Goal: Navigation & Orientation: Find specific page/section

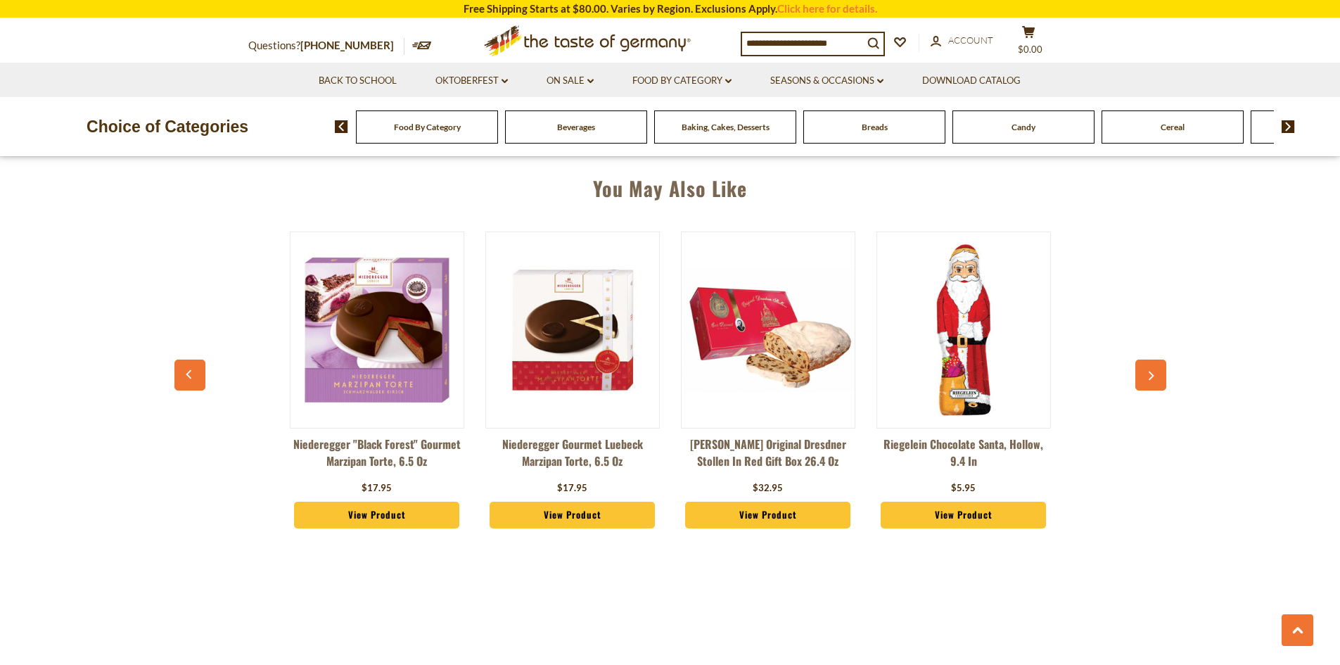
scroll to position [985, 0]
click at [357, 314] on img at bounding box center [377, 330] width 173 height 173
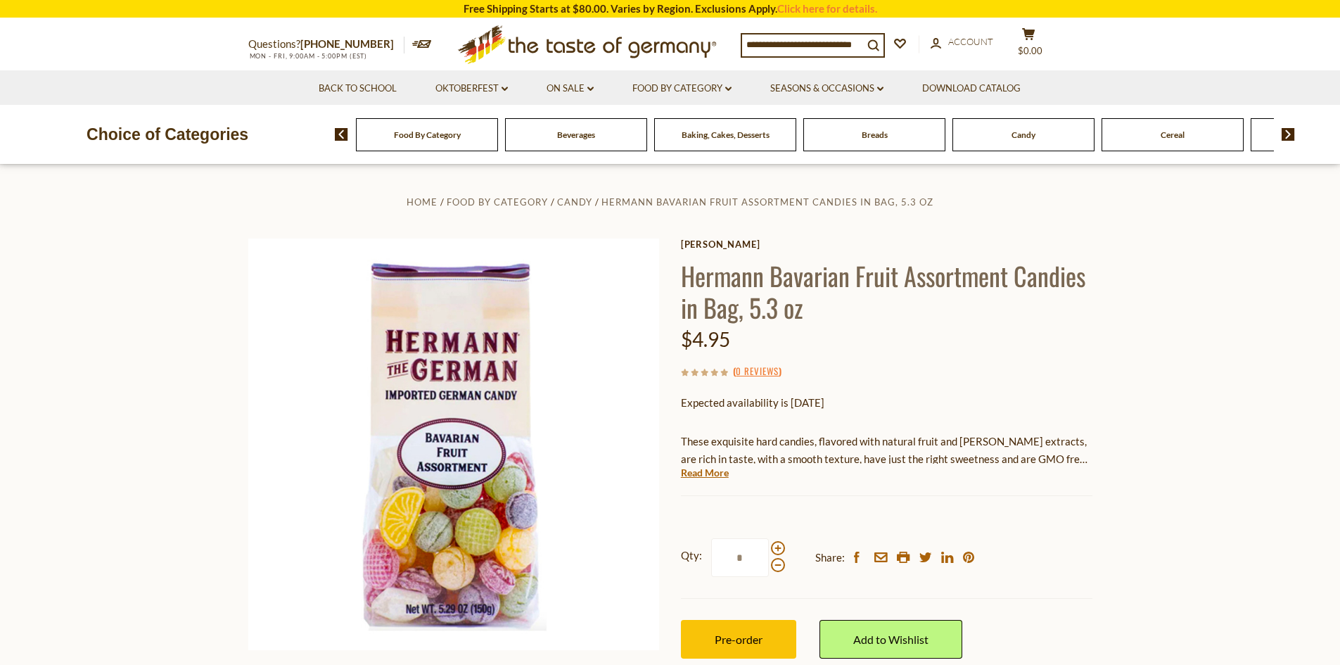
click at [1028, 137] on span "Candy" at bounding box center [1023, 134] width 24 height 11
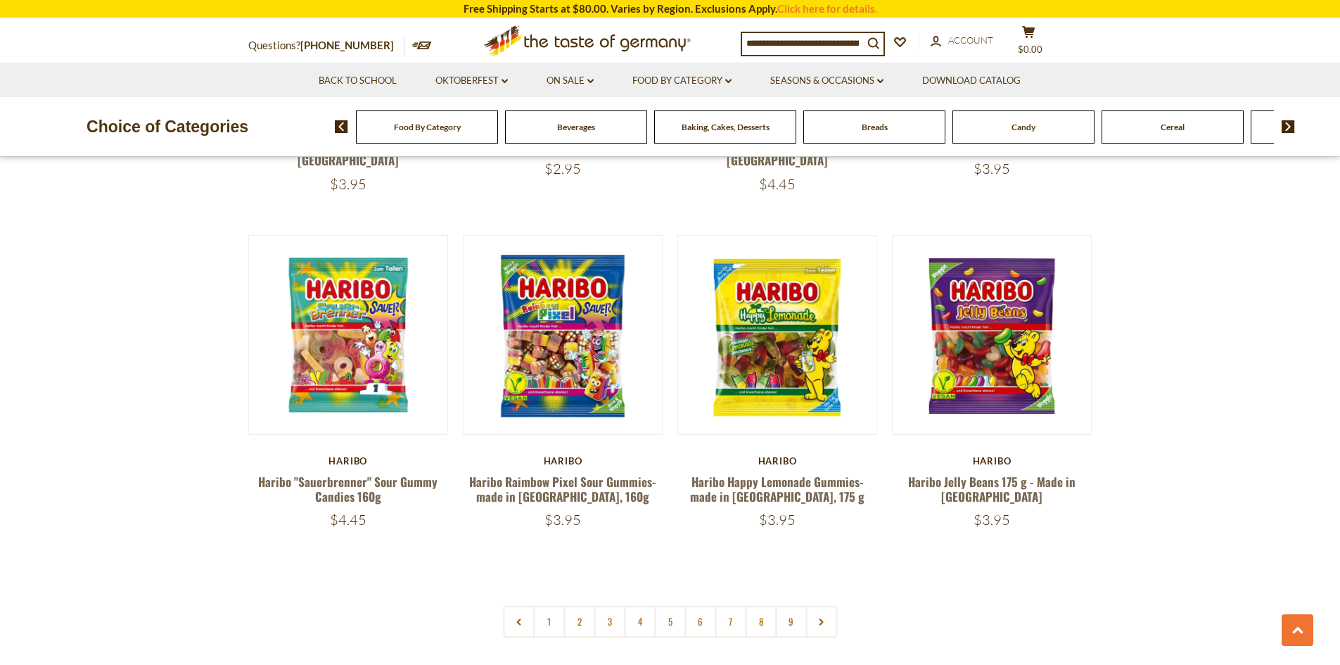
scroll to position [3306, 0]
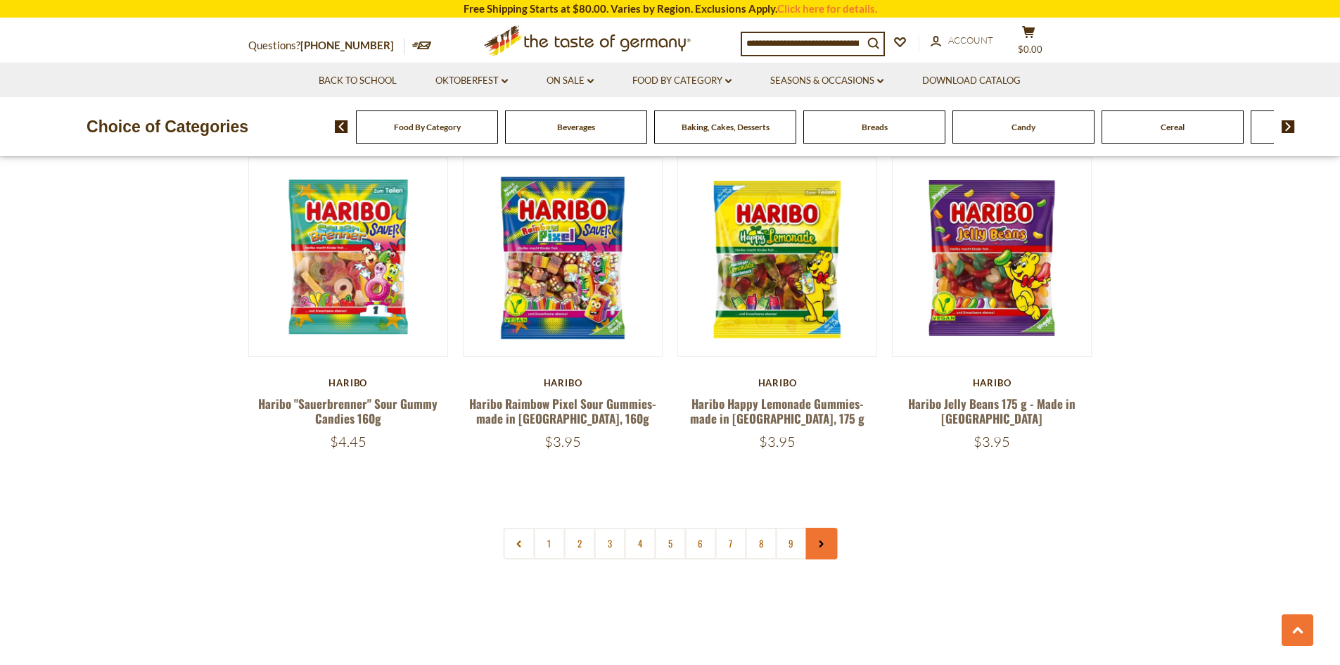
click at [822, 528] on link at bounding box center [821, 544] width 32 height 32
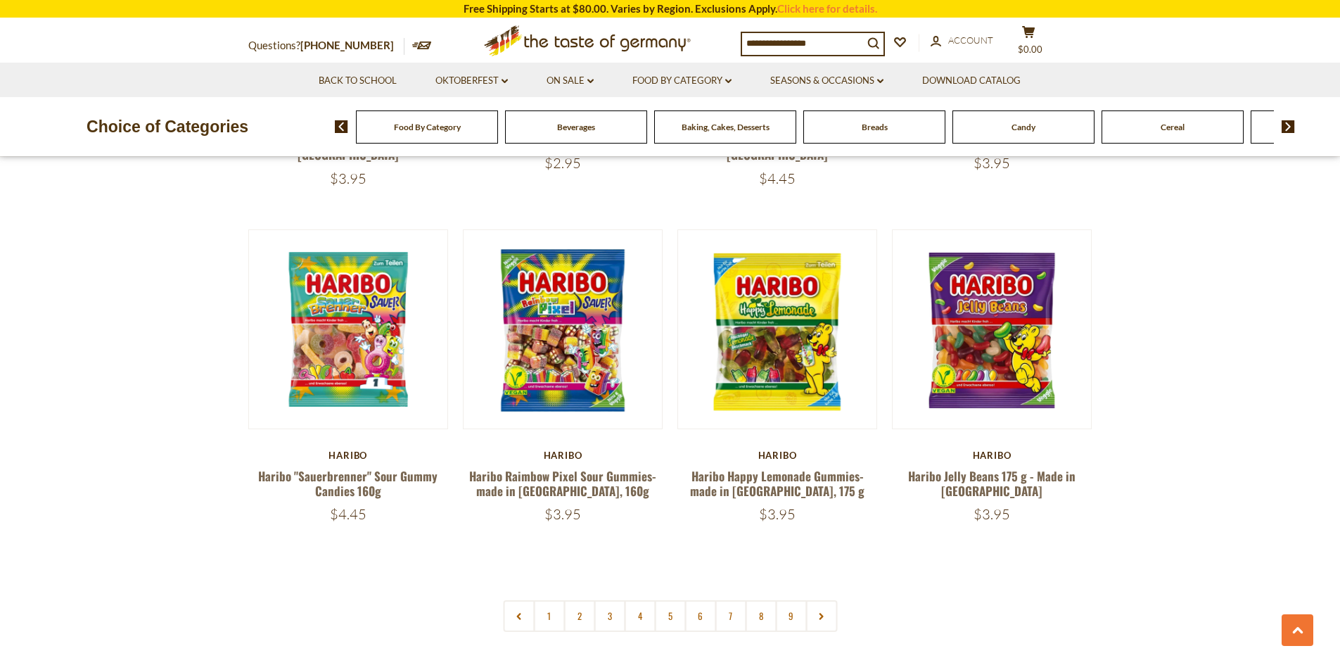
scroll to position [3376, 0]
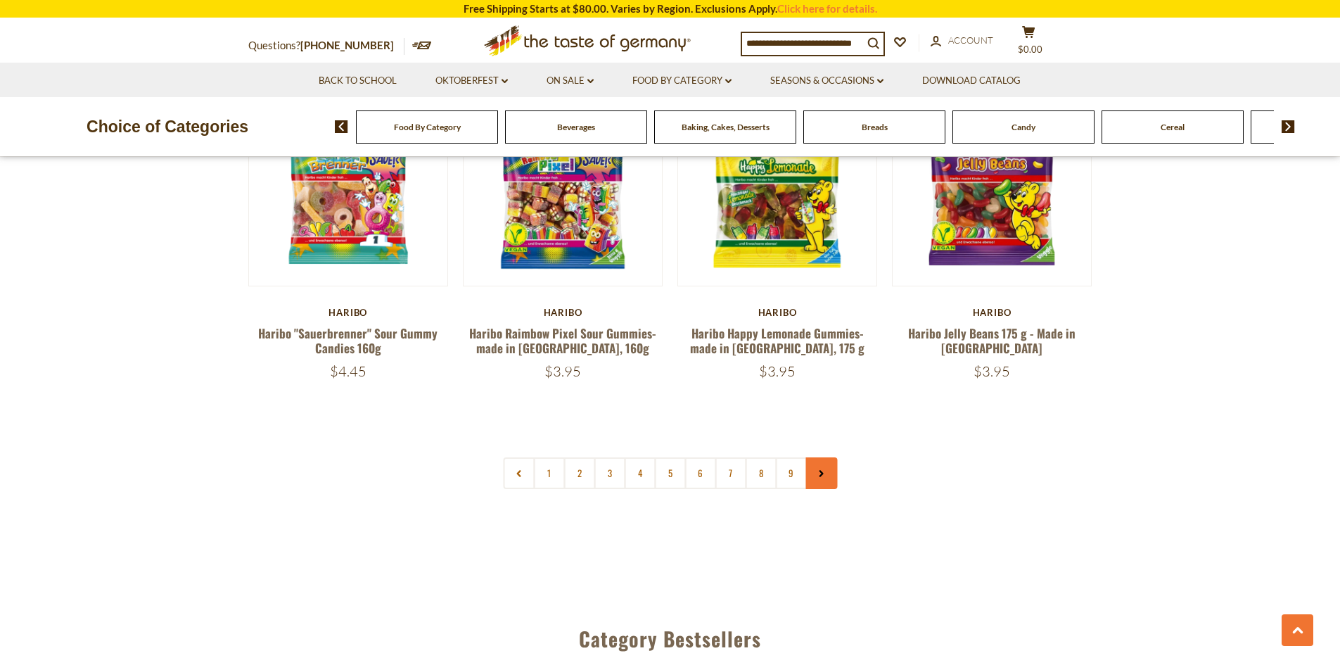
click at [826, 457] on link at bounding box center [821, 473] width 32 height 32
click at [831, 457] on link at bounding box center [821, 473] width 32 height 32
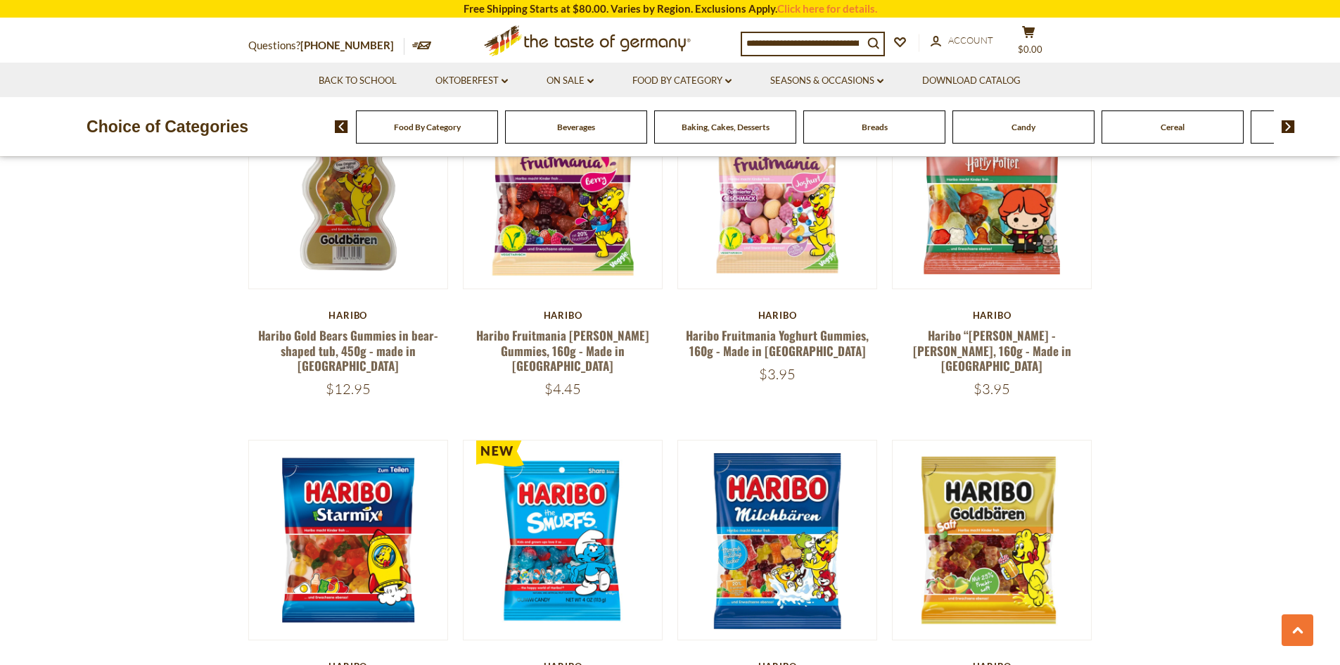
scroll to position [2532, 0]
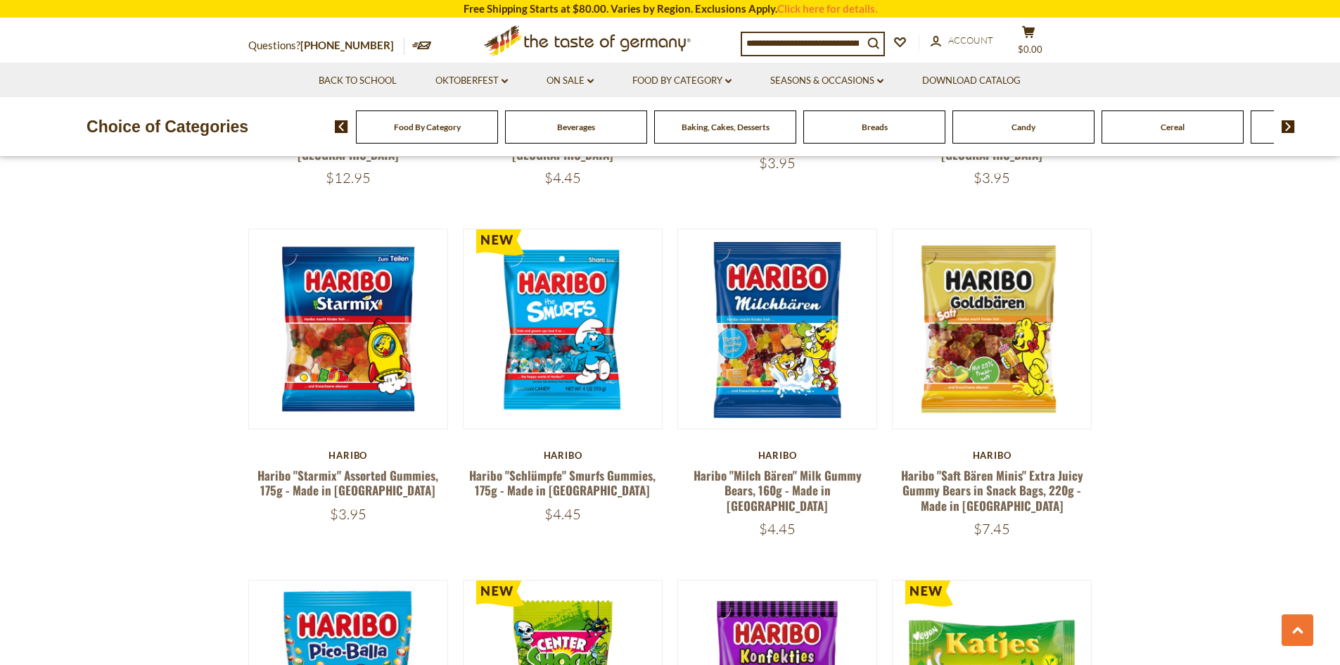
scroll to position [3306, 0]
